Goal: Task Accomplishment & Management: Complete application form

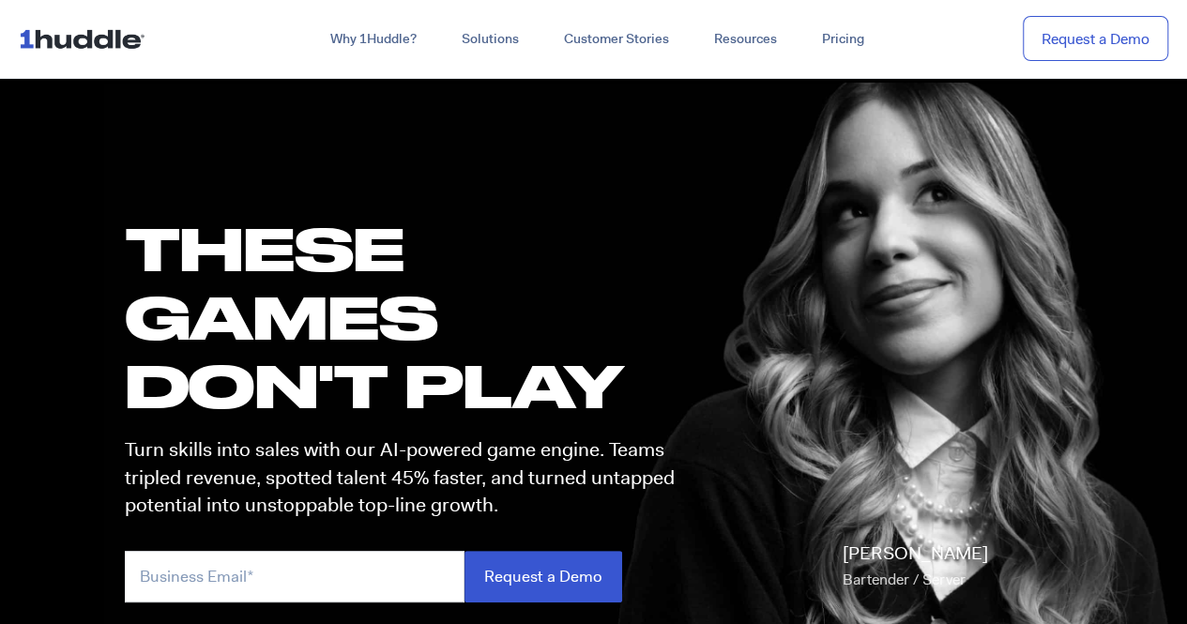
scroll to position [859, 0]
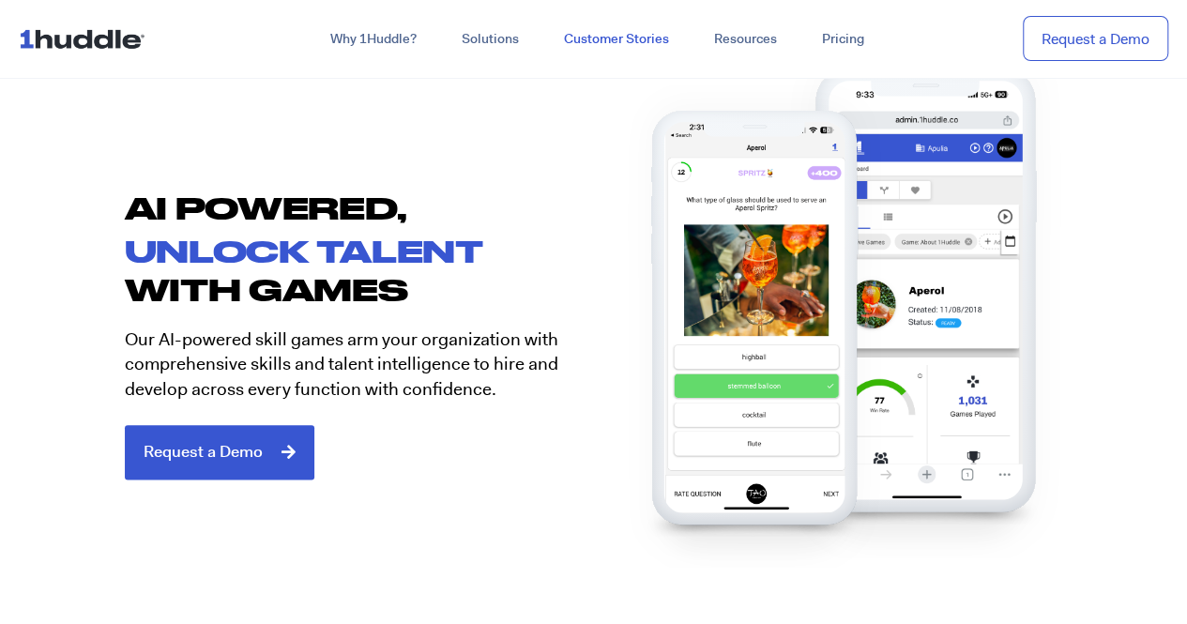
click at [612, 37] on link "Customer Stories" at bounding box center [616, 40] width 150 height 34
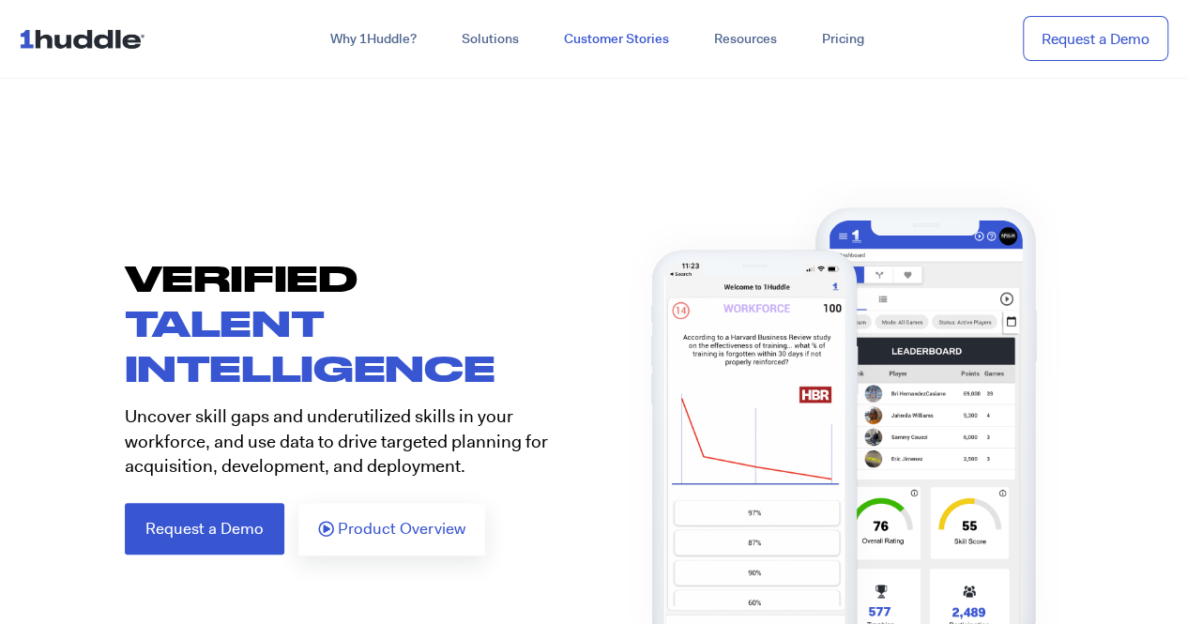
click at [619, 38] on link "Customer Stories" at bounding box center [616, 40] width 150 height 34
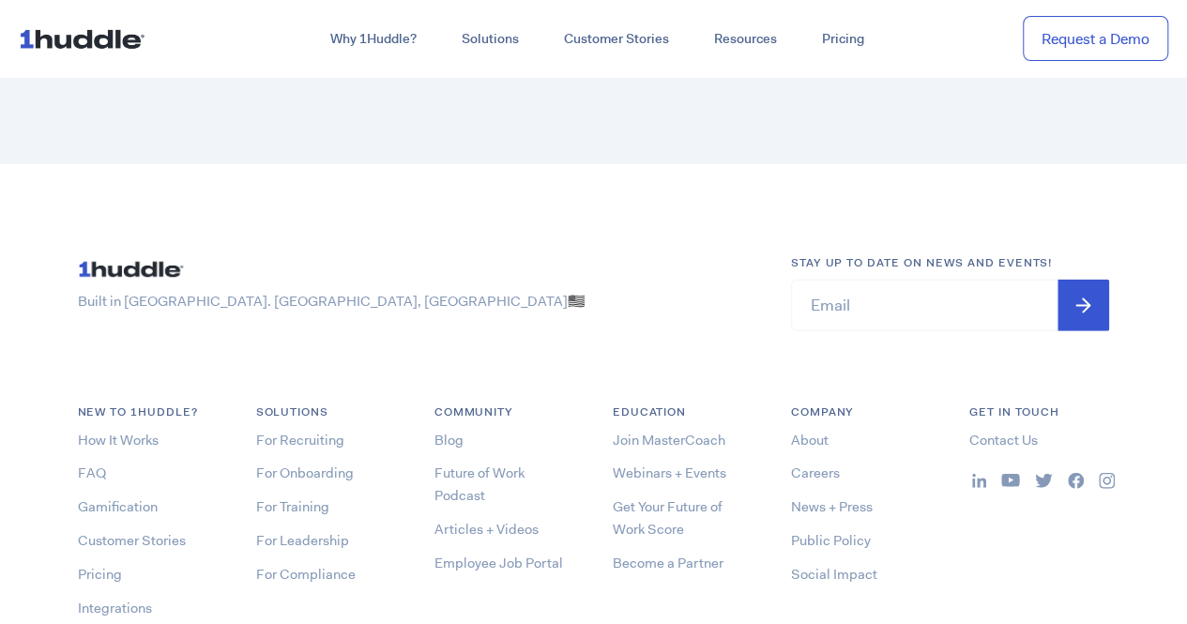
scroll to position [9590, 0]
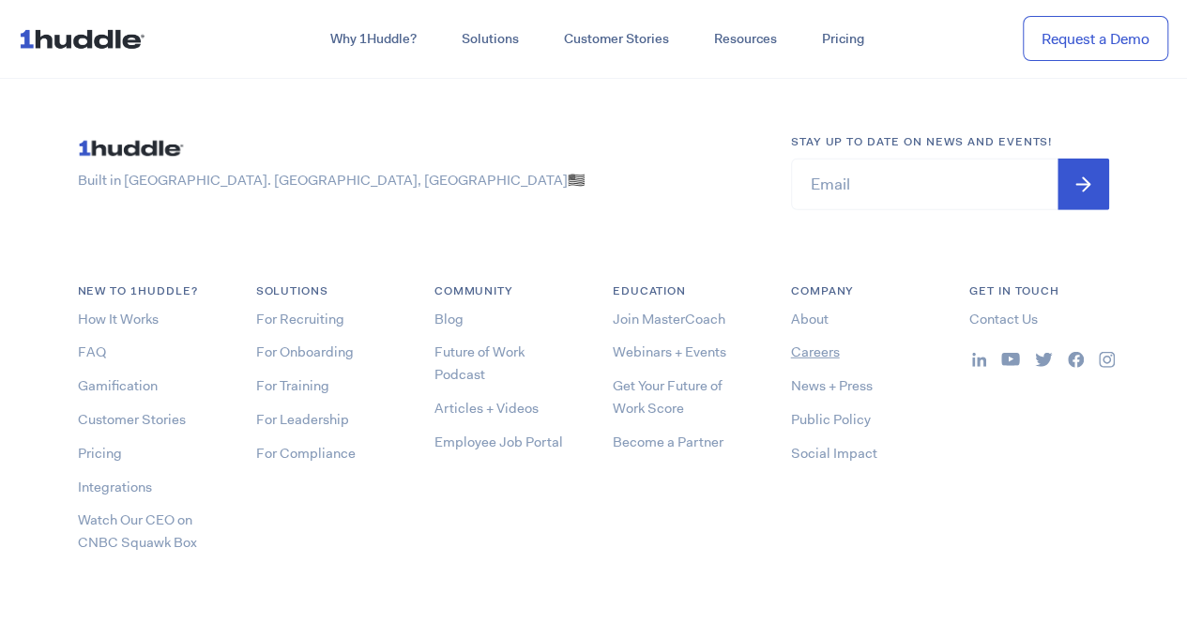
click at [807, 342] on link "Careers" at bounding box center [815, 351] width 49 height 19
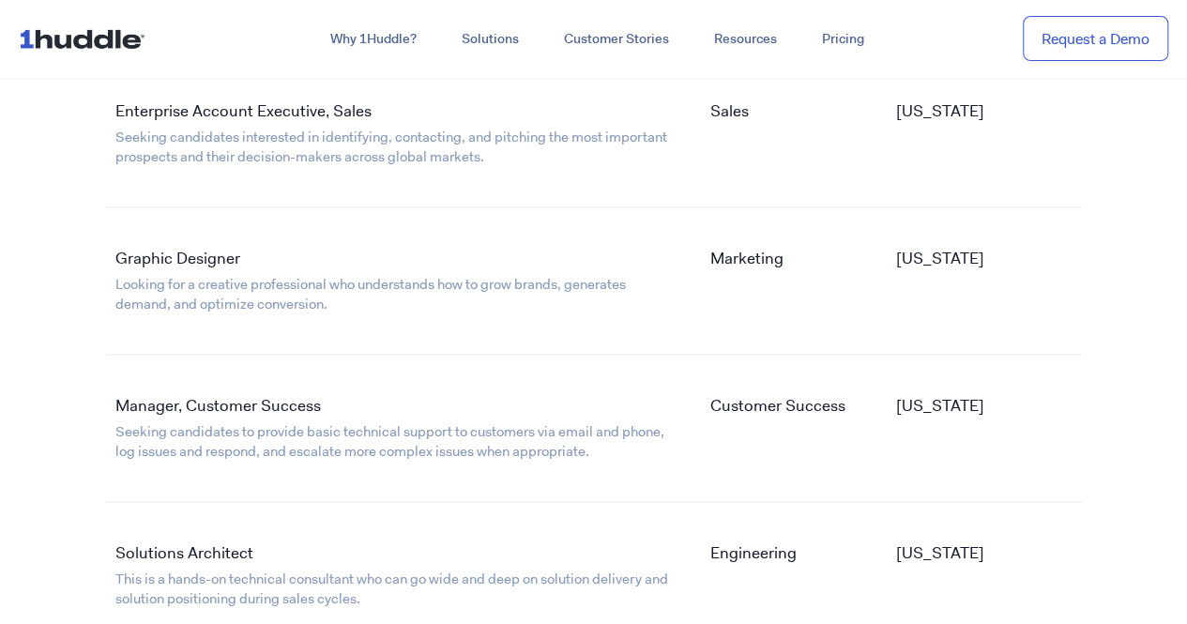
scroll to position [3053, 0]
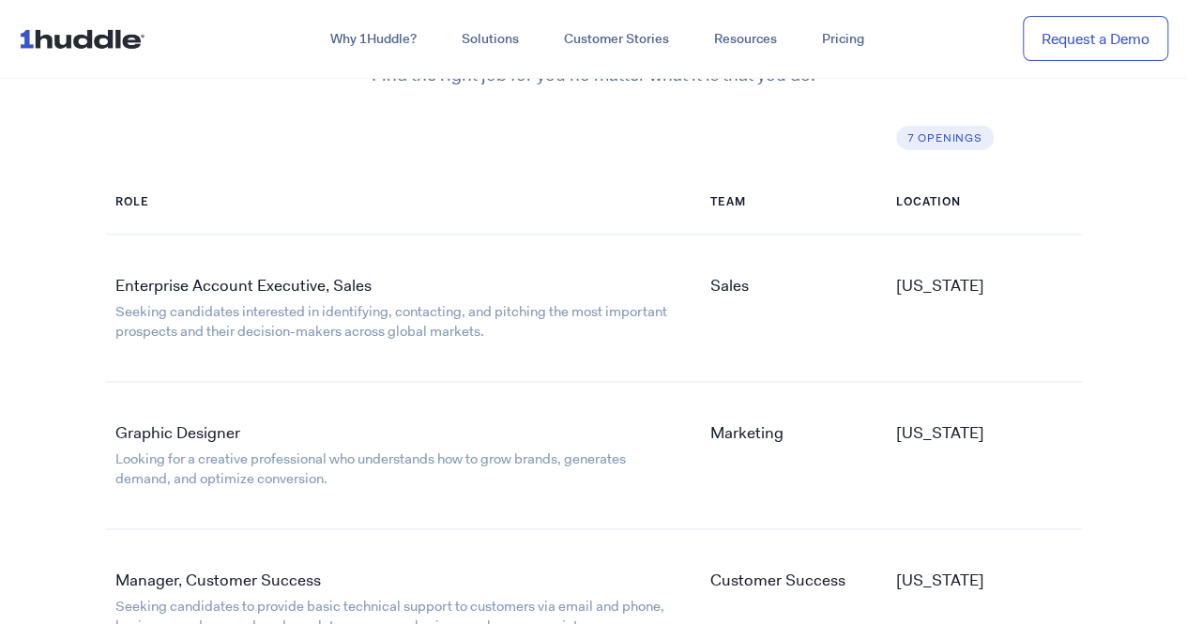
click at [1176, 361] on section "Applying Let’s find you an open position . Find the right job for you no matter…" at bounding box center [593, 560] width 1187 height 1409
click at [180, 288] on link "Enterprise Account Executive, Sales" at bounding box center [243, 285] width 256 height 21
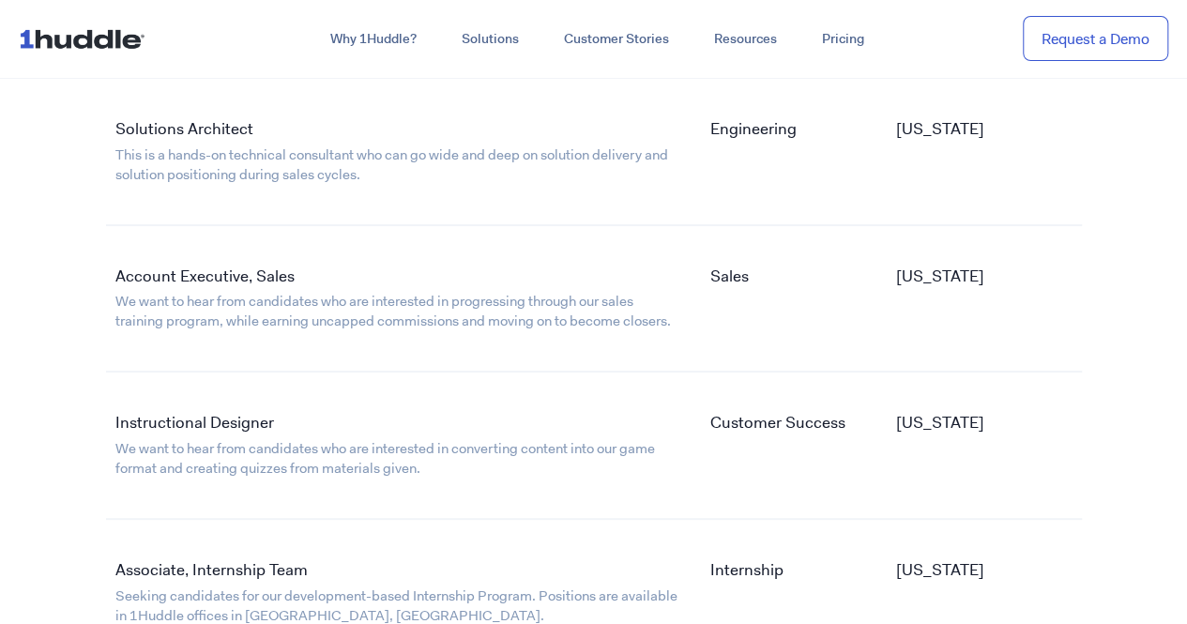
scroll to position [3621, 0]
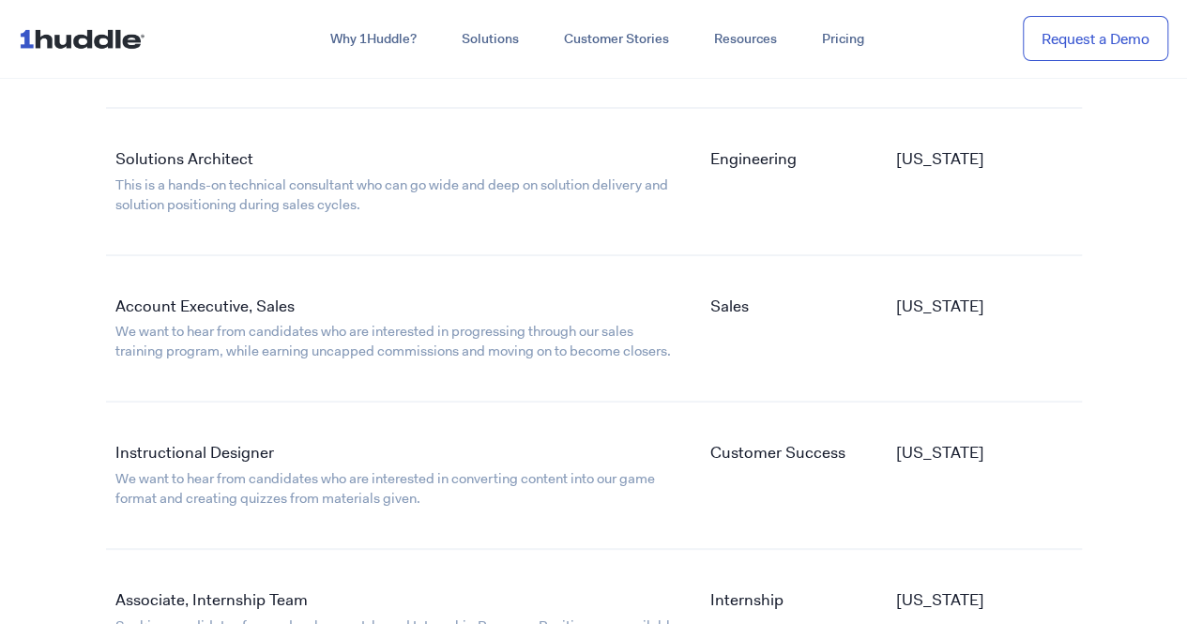
click at [186, 303] on link "Account Executive, Sales" at bounding box center [204, 306] width 179 height 21
